Goal: Use online tool/utility: Utilize a website feature to perform a specific function

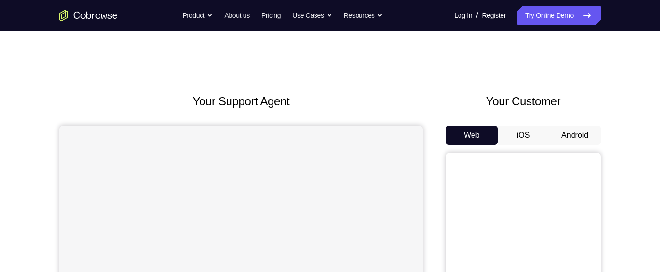
click at [578, 134] on button "Android" at bounding box center [575, 135] width 52 height 19
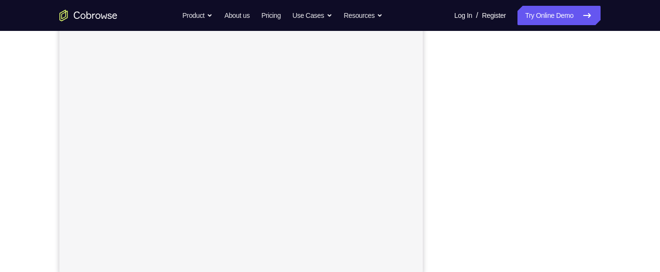
scroll to position [172, 0]
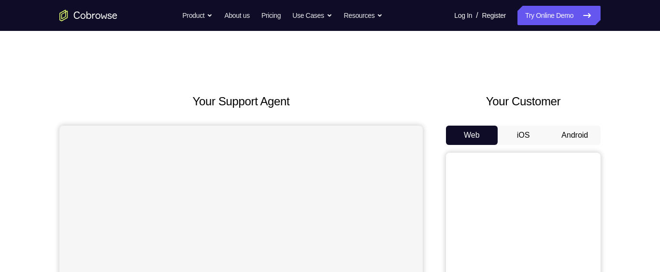
click at [568, 139] on button "Android" at bounding box center [575, 135] width 52 height 19
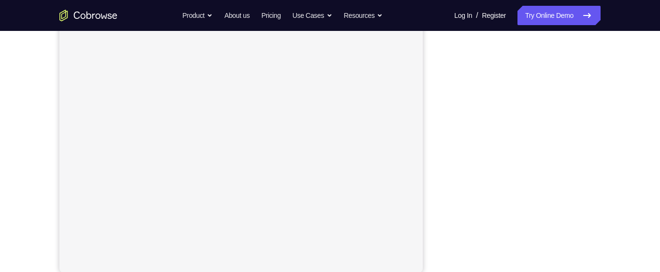
scroll to position [184, 0]
click at [559, 23] on link "Try Online Demo" at bounding box center [558, 15] width 83 height 19
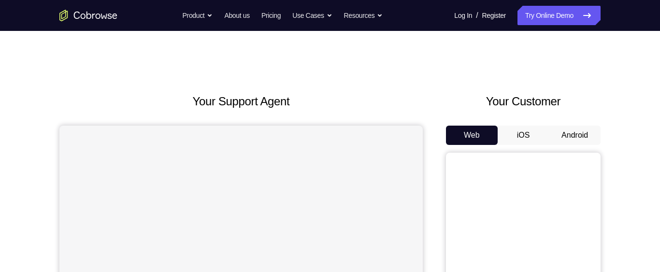
click at [571, 135] on button "Android" at bounding box center [575, 135] width 52 height 19
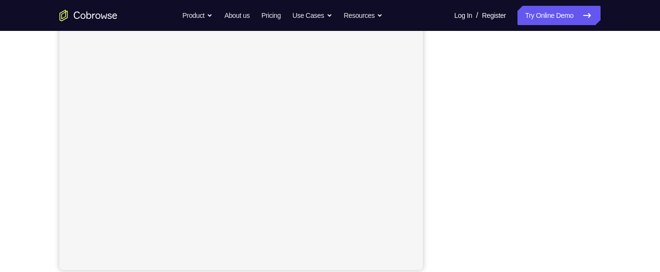
scroll to position [180, 0]
